Goal: Navigation & Orientation: Find specific page/section

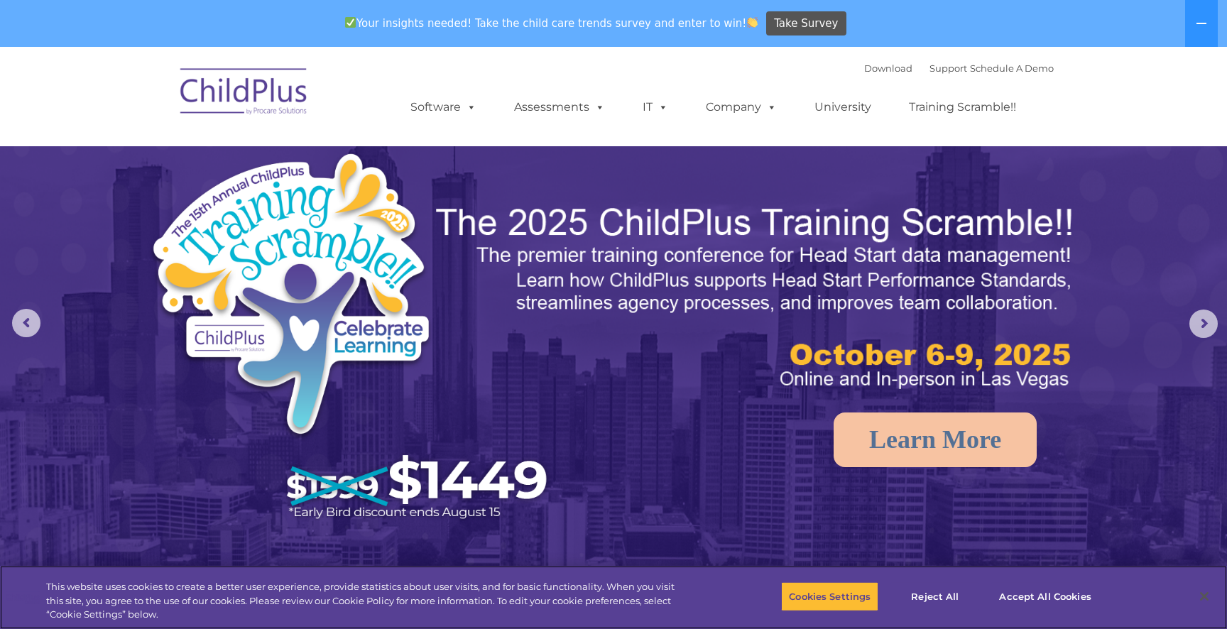
select select "MEDIUM"
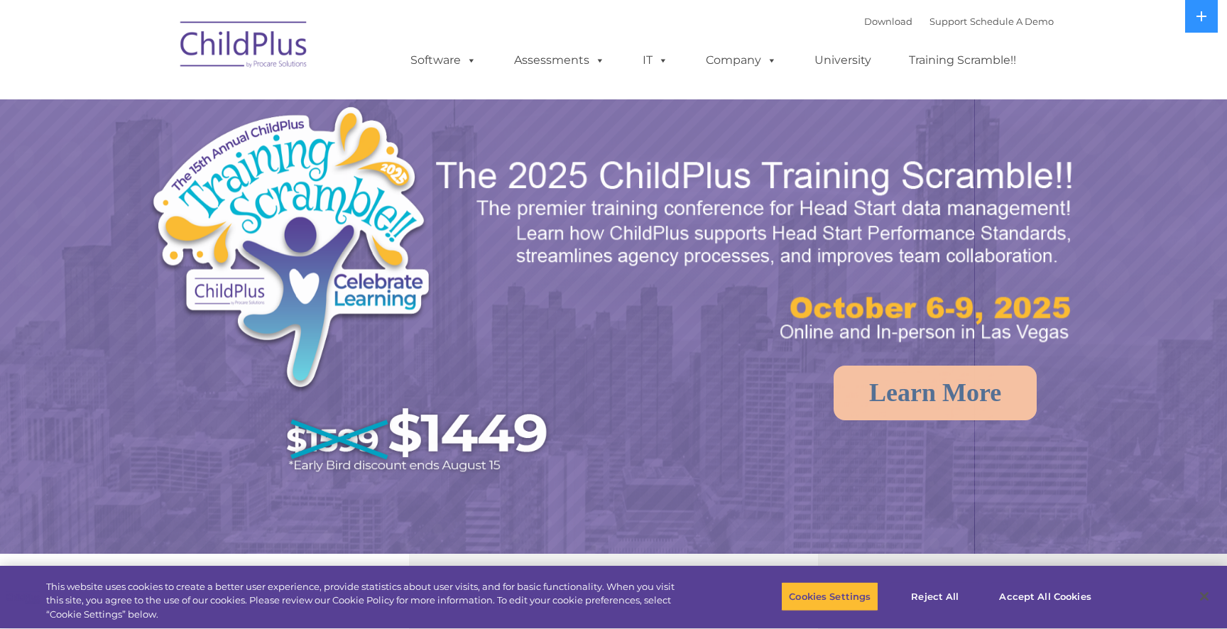
select select "MEDIUM"
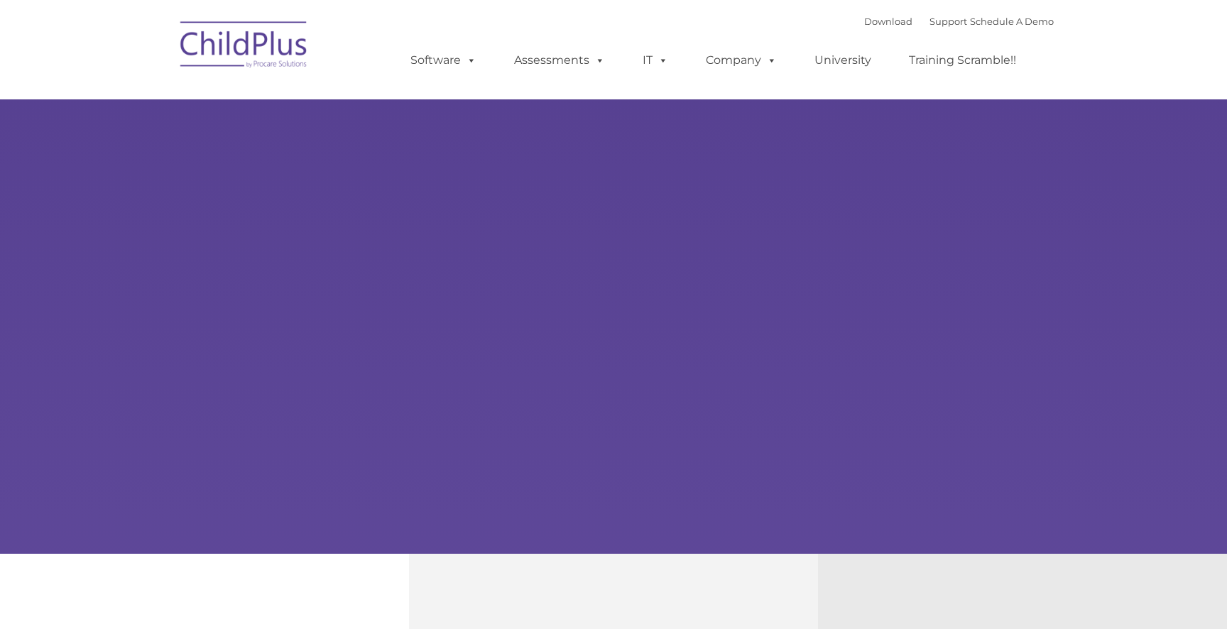
type input ""
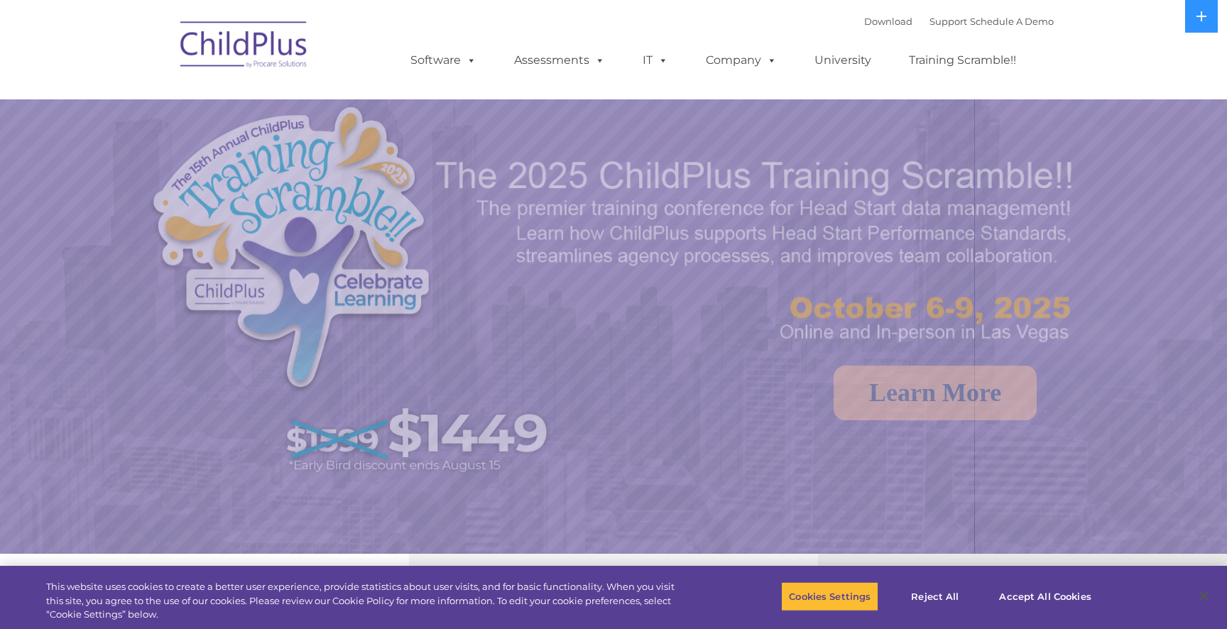
select select "MEDIUM"
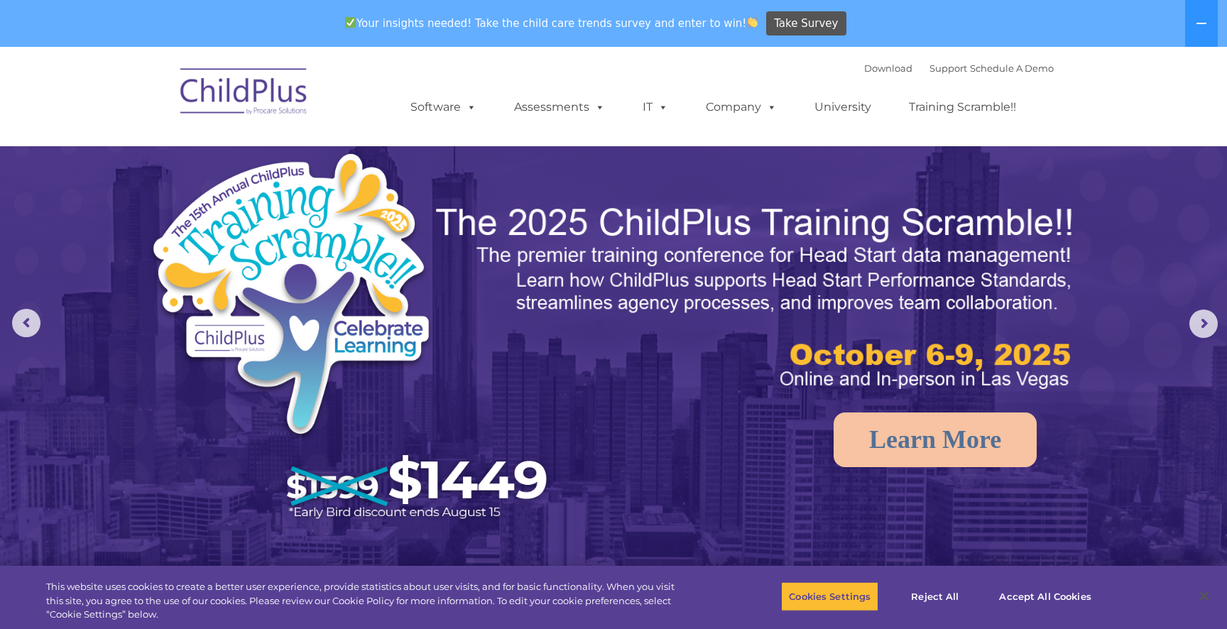
click at [895, 252] on img at bounding box center [757, 298] width 646 height 193
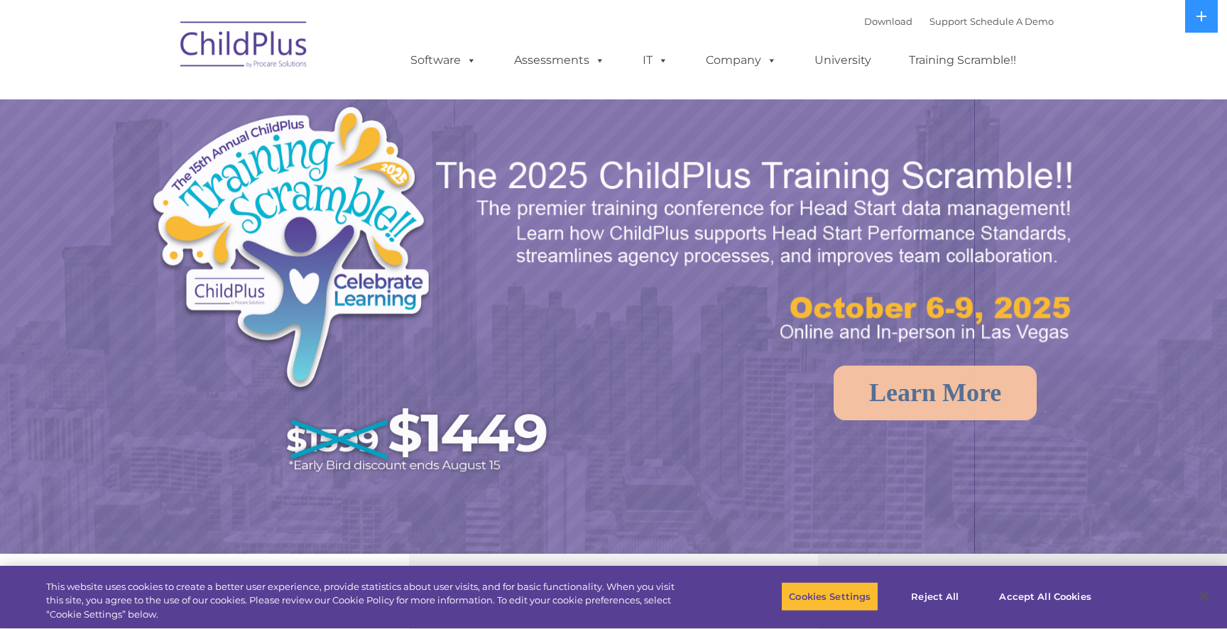
select select "MEDIUM"
